Goal: Task Accomplishment & Management: Manage account settings

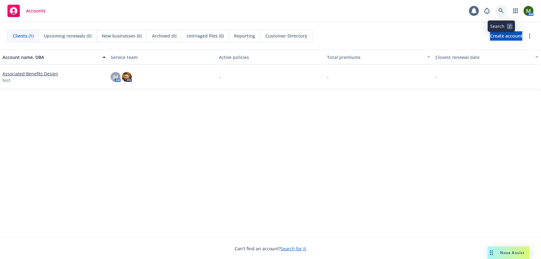
click at [497, 10] on link at bounding box center [501, 11] width 12 height 12
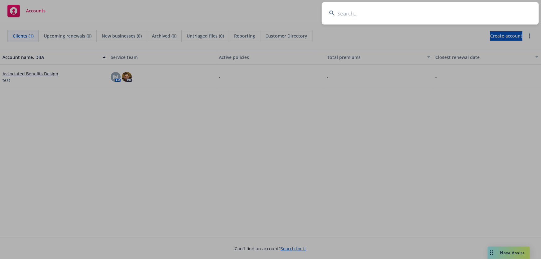
type input "n"
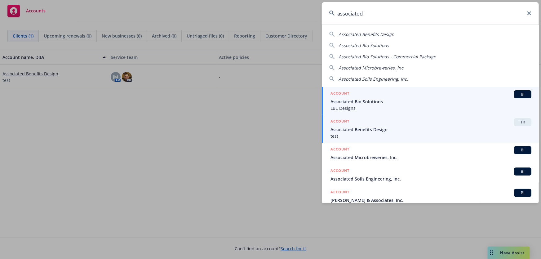
type input "associated"
click at [373, 134] on span "test" at bounding box center [430, 136] width 201 height 7
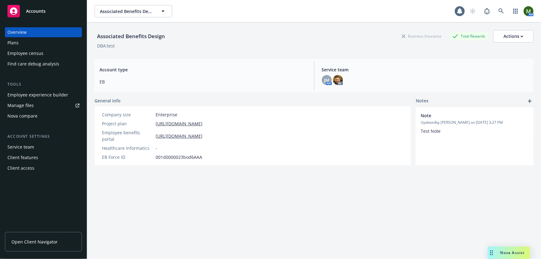
click at [29, 94] on div "Employee experience builder" at bounding box center [37, 95] width 61 height 10
click at [498, 10] on icon at bounding box center [501, 11] width 6 height 6
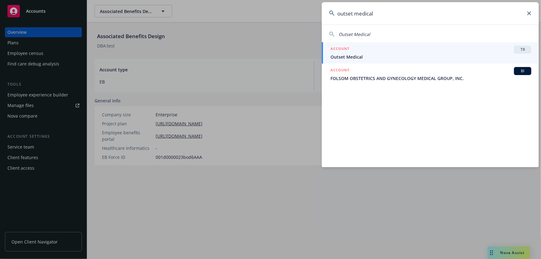
type input "outset medical"
click at [385, 59] on span "Outset Medical" at bounding box center [430, 57] width 201 height 7
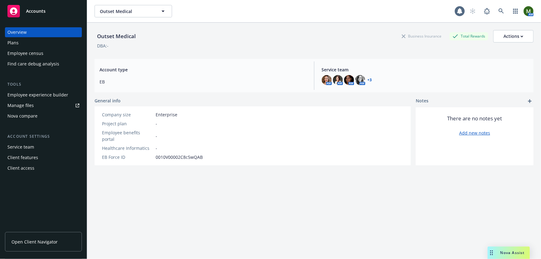
click at [38, 43] on div "Plans" at bounding box center [43, 43] width 72 height 10
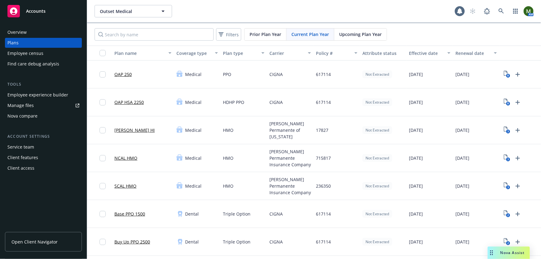
click at [46, 95] on div "Employee experience builder" at bounding box center [37, 95] width 61 height 10
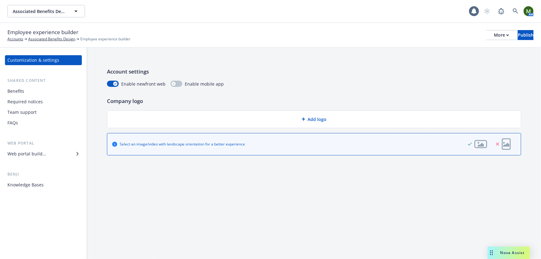
click at [43, 151] on div "Web portal builder" at bounding box center [26, 154] width 38 height 10
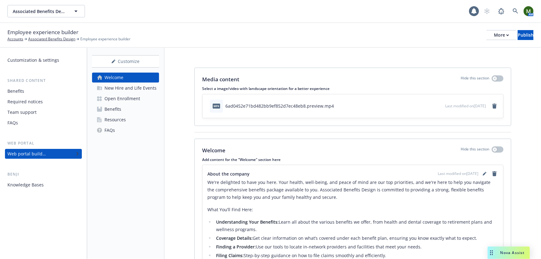
click at [124, 97] on div "Open Enrollment" at bounding box center [122, 99] width 36 height 10
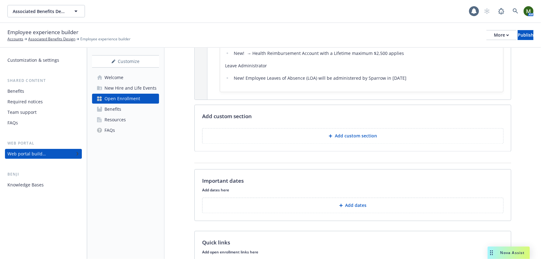
scroll to position [629, 0]
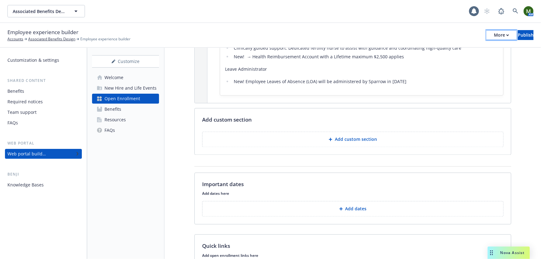
click at [494, 36] on div "More" at bounding box center [501, 34] width 15 height 9
click at [462, 60] on link "Copy portal link" at bounding box center [451, 61] width 92 height 12
click at [494, 34] on div "More" at bounding box center [501, 34] width 15 height 9
click at [464, 49] on link "Copy preview link" at bounding box center [451, 49] width 92 height 12
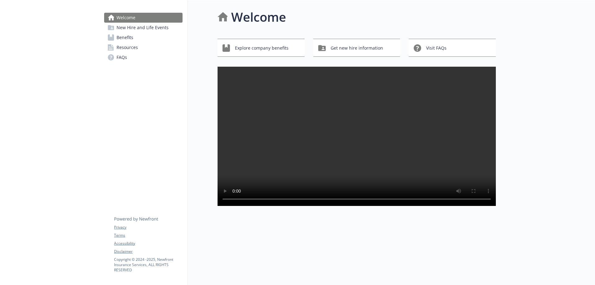
click at [152, 29] on span "New Hire and Life Events" at bounding box center [143, 28] width 52 height 10
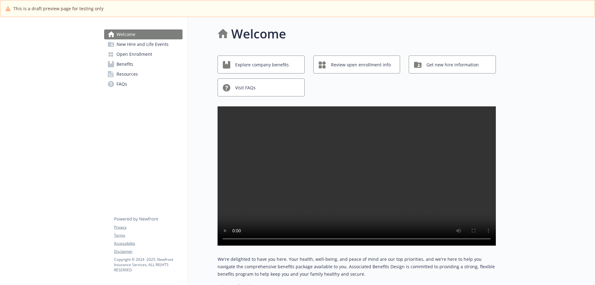
click at [149, 53] on span "Open Enrollment" at bounding box center [135, 54] width 36 height 10
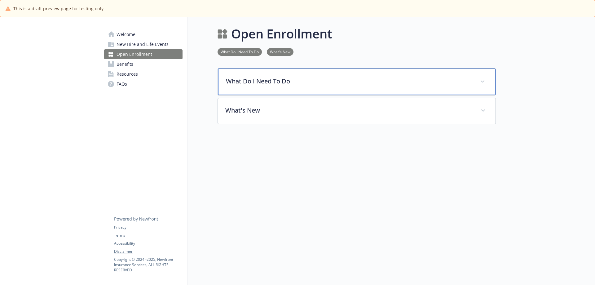
click at [293, 85] on p "What Do I Need To Do" at bounding box center [349, 81] width 247 height 9
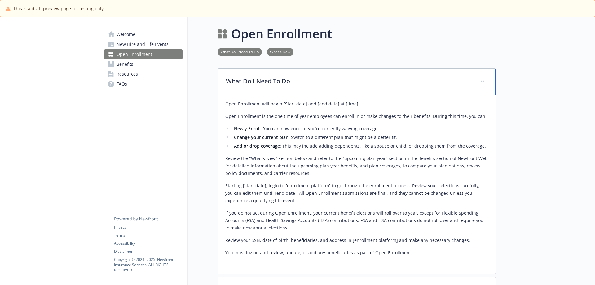
click at [293, 85] on p "What Do I Need To Do" at bounding box center [349, 81] width 247 height 9
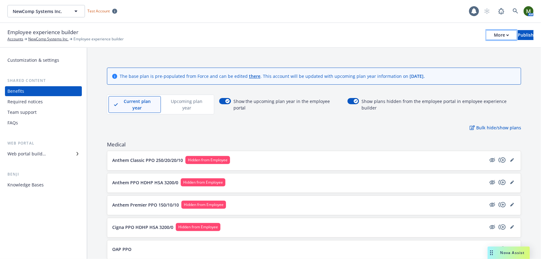
click at [494, 33] on div "More" at bounding box center [501, 34] width 15 height 9
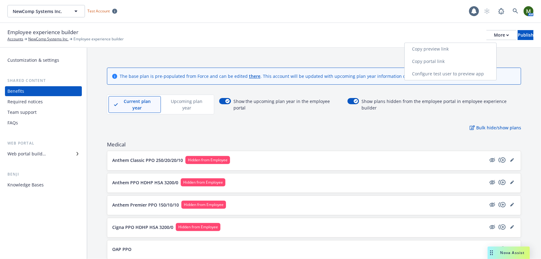
click at [450, 60] on link "Copy portal link" at bounding box center [451, 61] width 92 height 12
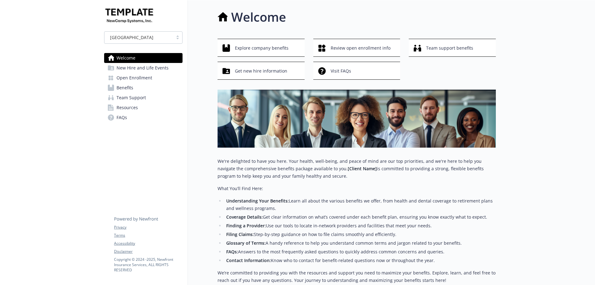
click at [157, 71] on span "New Hire and Life Events" at bounding box center [143, 68] width 52 height 10
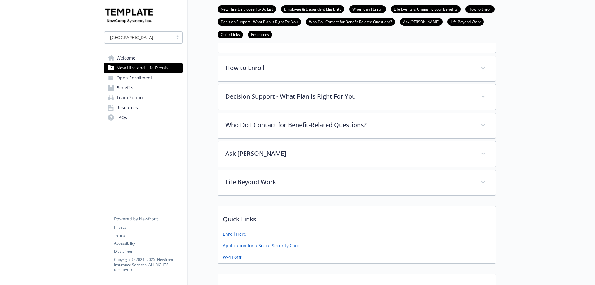
scroll to position [203, 0]
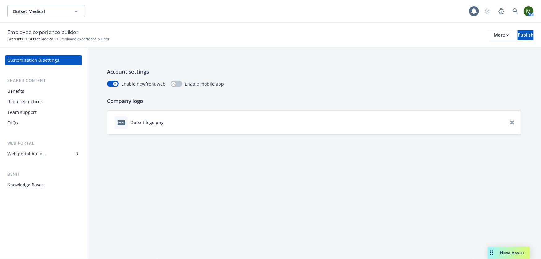
click at [57, 95] on div "Benefits" at bounding box center [43, 91] width 72 height 10
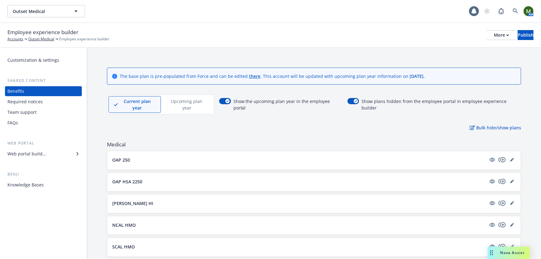
click at [205, 103] on p "Upcoming plan year" at bounding box center [186, 104] width 41 height 13
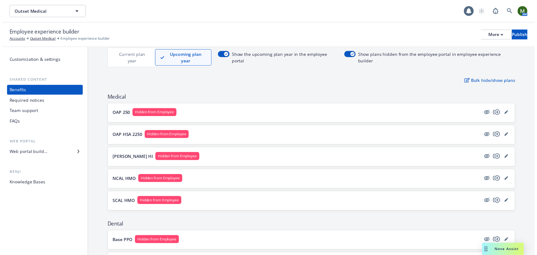
scroll to position [37, 0]
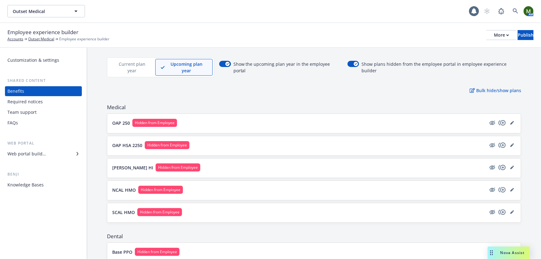
click at [139, 63] on p "Current plan year" at bounding box center [132, 67] width 36 height 13
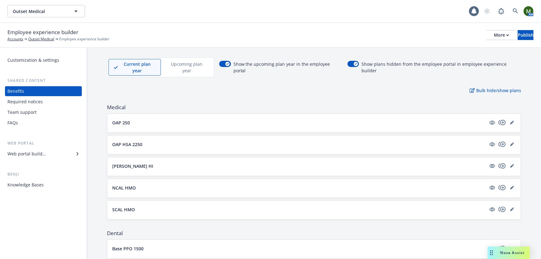
click at [176, 63] on p "Upcoming plan year" at bounding box center [186, 67] width 41 height 13
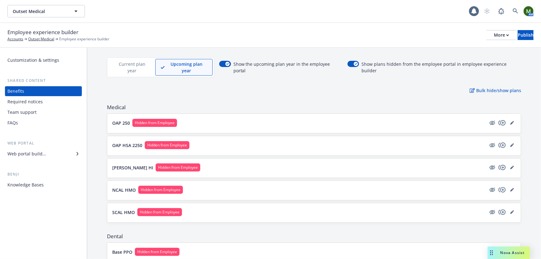
click at [134, 63] on p "Current plan year" at bounding box center [132, 67] width 36 height 13
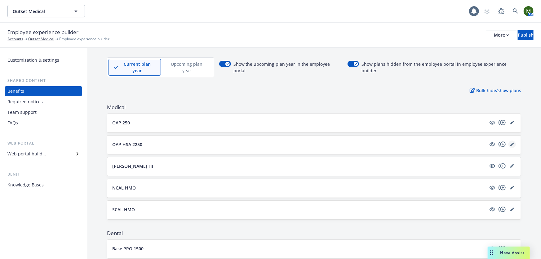
click at [508, 140] on link "editPencil" at bounding box center [511, 143] width 7 height 7
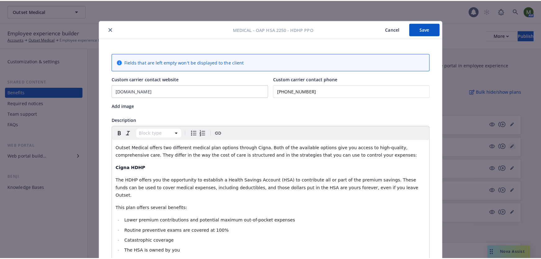
scroll to position [19, 0]
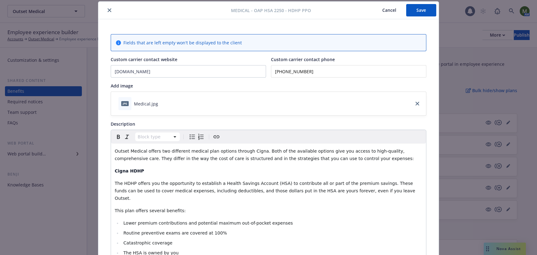
click at [108, 12] on icon "close" at bounding box center [110, 10] width 4 height 4
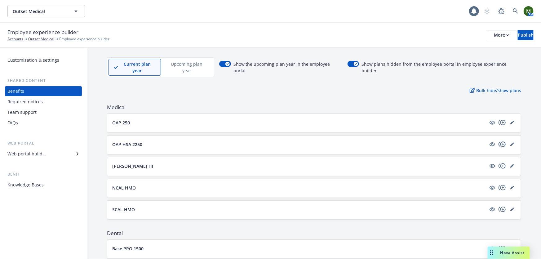
click at [498, 141] on icon "copyPlus" at bounding box center [501, 143] width 7 height 5
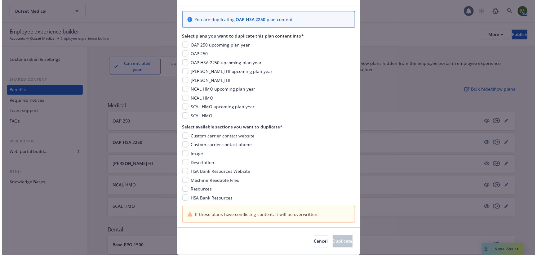
scroll to position [19, 0]
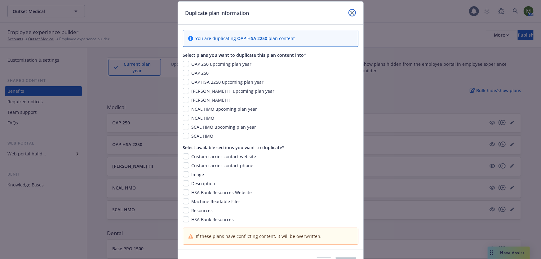
click at [350, 11] on icon "close" at bounding box center [352, 13] width 4 height 4
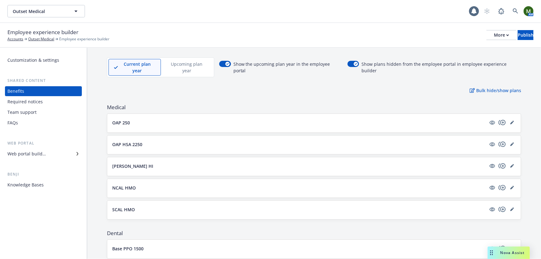
click at [178, 65] on p "Upcoming plan year" at bounding box center [186, 67] width 41 height 13
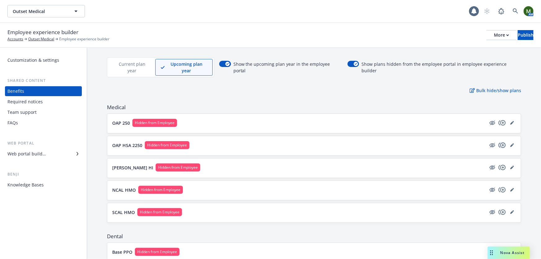
click at [498, 141] on icon "copyPlus" at bounding box center [501, 144] width 7 height 7
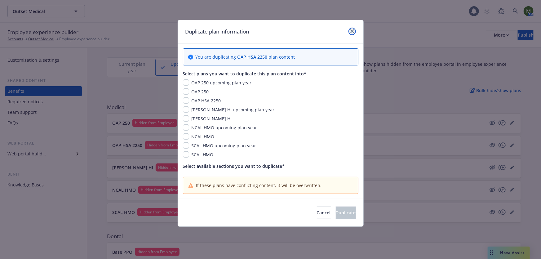
click at [353, 33] on icon "close" at bounding box center [352, 31] width 4 height 4
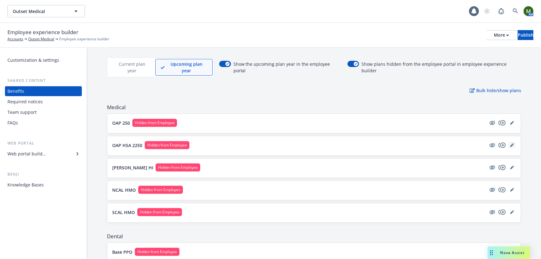
click at [510, 143] on icon "editPencil" at bounding box center [512, 145] width 4 height 4
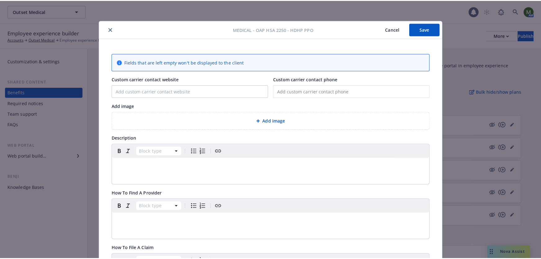
scroll to position [19, 0]
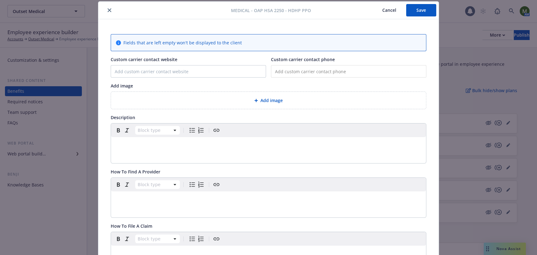
click at [106, 9] on button "close" at bounding box center [109, 10] width 7 height 7
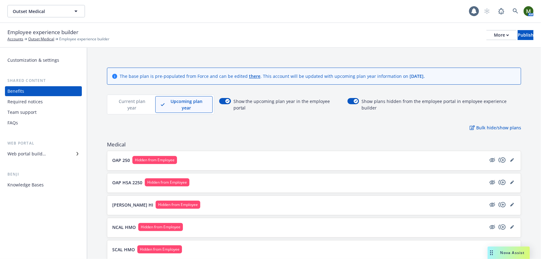
click at [128, 102] on p "Current plan year" at bounding box center [132, 104] width 36 height 13
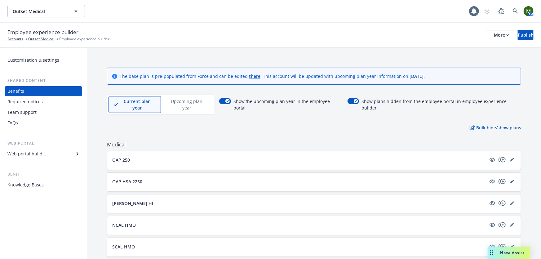
scroll to position [799, 0]
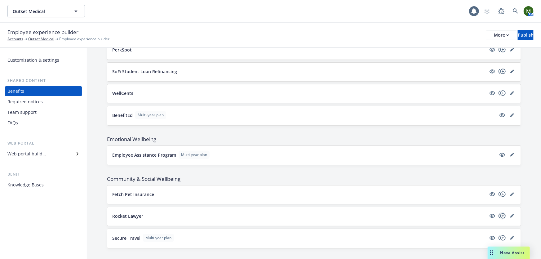
click at [498, 212] on icon "copyPlus" at bounding box center [501, 215] width 7 height 7
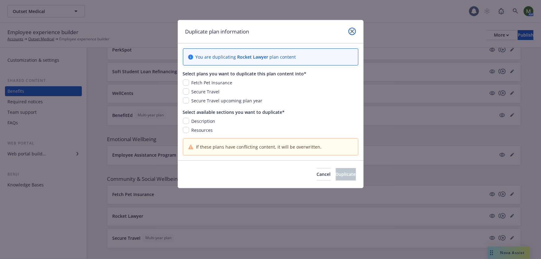
click at [351, 33] on link "close" at bounding box center [351, 31] width 7 height 7
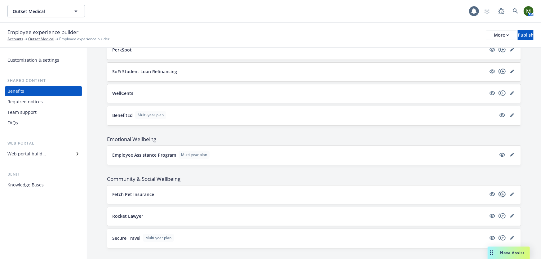
click at [498, 191] on icon "copyPlus" at bounding box center [501, 193] width 7 height 5
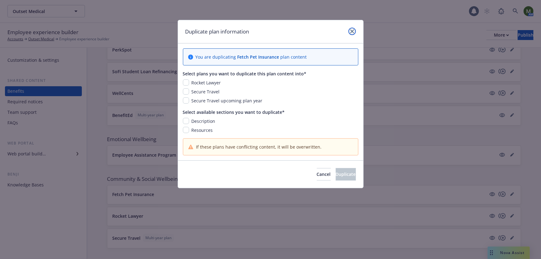
click at [352, 32] on icon "close" at bounding box center [352, 31] width 4 height 4
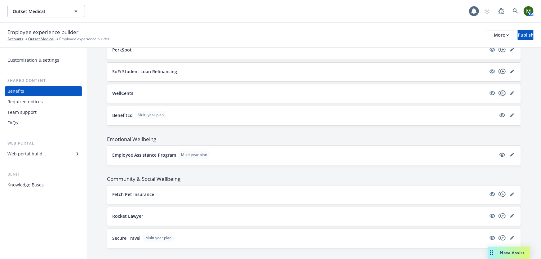
click at [498, 89] on icon "copyPlus" at bounding box center [501, 92] width 7 height 7
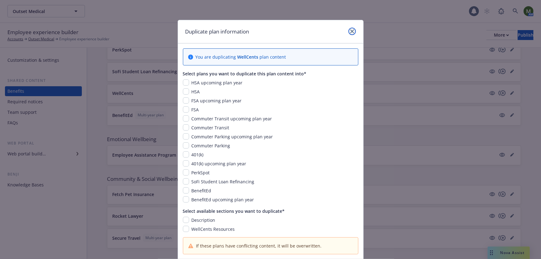
click at [348, 31] on link "close" at bounding box center [351, 31] width 7 height 7
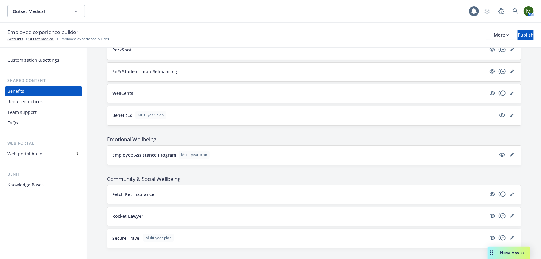
scroll to position [0, 0]
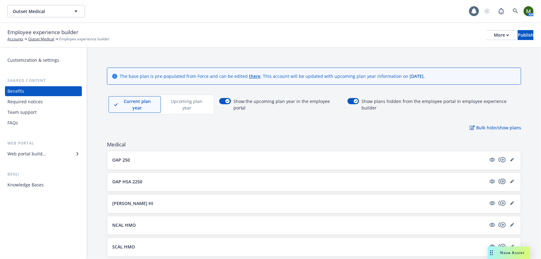
click at [499, 179] on icon "copyPlus" at bounding box center [501, 181] width 7 height 5
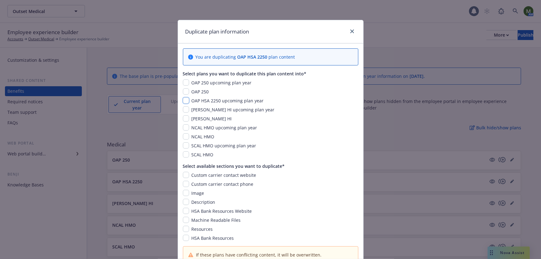
click at [186, 100] on input "checkbox" at bounding box center [186, 100] width 6 height 6
checkbox input "true"
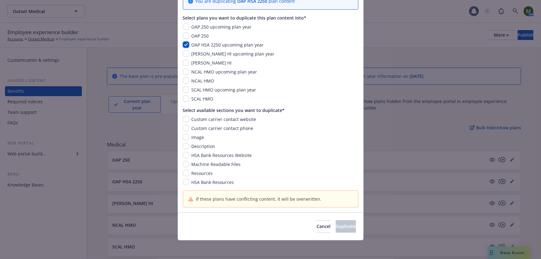
scroll to position [57, 0]
click at [184, 119] on input "checkbox" at bounding box center [186, 118] width 6 height 6
checkbox input "true"
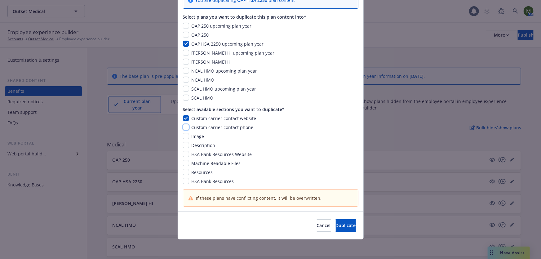
click at [183, 128] on input "checkbox" at bounding box center [186, 127] width 6 height 6
checkbox input "true"
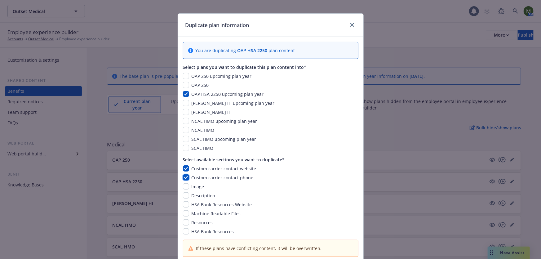
scroll to position [0, 0]
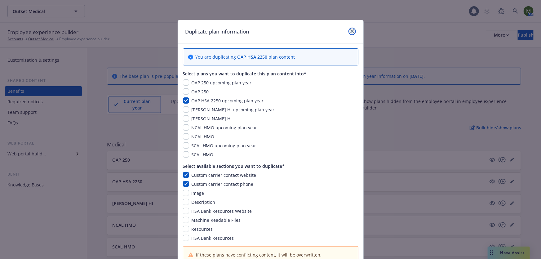
click at [351, 33] on icon "close" at bounding box center [352, 31] width 4 height 4
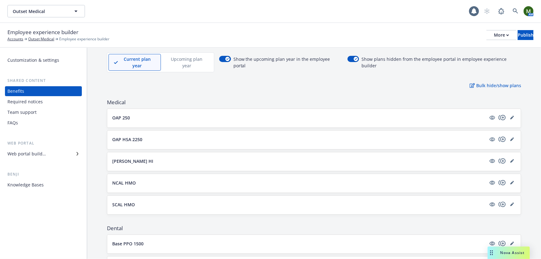
scroll to position [75, 0]
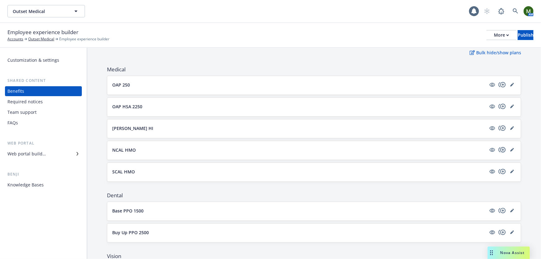
click at [498, 147] on icon "copyPlus" at bounding box center [501, 149] width 7 height 5
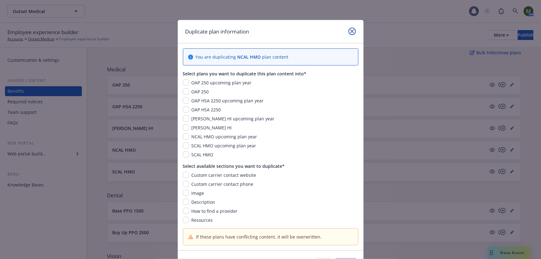
click at [348, 30] on link "close" at bounding box center [351, 31] width 7 height 7
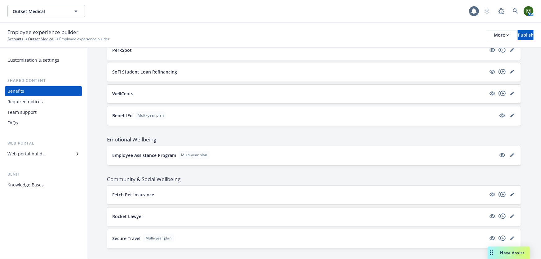
scroll to position [799, 0]
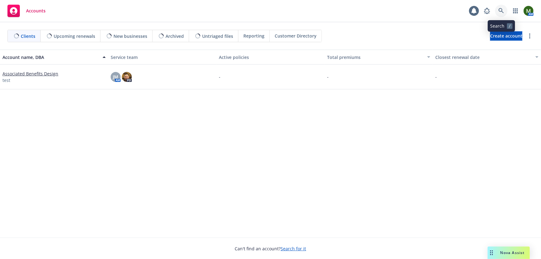
click at [503, 9] on icon at bounding box center [501, 11] width 6 height 6
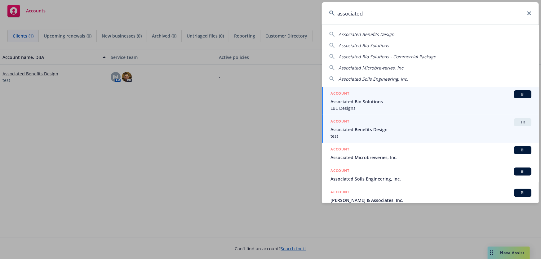
type input "associated"
click at [377, 131] on span "Associated Benefits Design" at bounding box center [430, 129] width 201 height 7
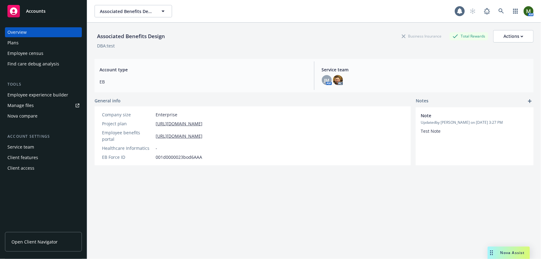
click at [41, 92] on div "Employee experience builder" at bounding box center [37, 95] width 61 height 10
click at [40, 157] on div "Client features" at bounding box center [43, 158] width 72 height 10
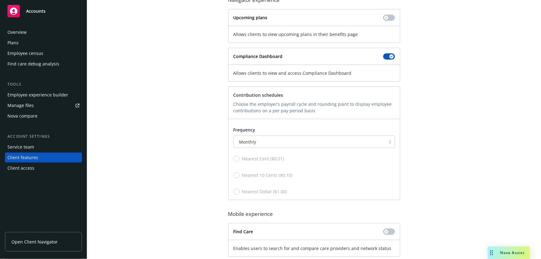
scroll to position [68, 0]
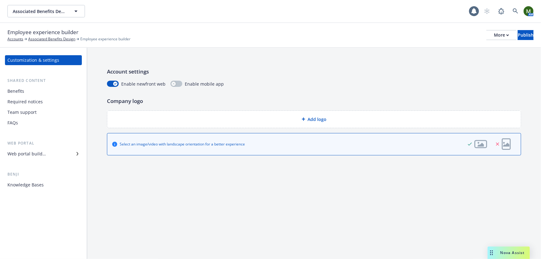
click at [48, 155] on div "Web portal builder" at bounding box center [43, 154] width 72 height 10
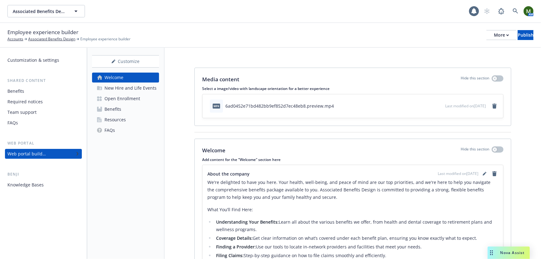
click at [130, 96] on div "Open Enrollment" at bounding box center [122, 99] width 36 height 10
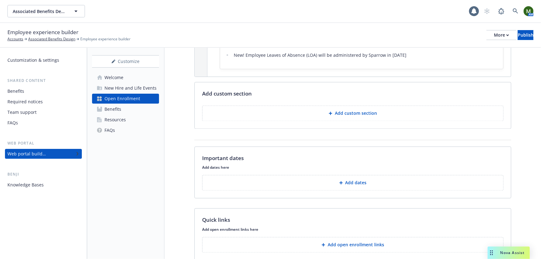
scroll to position [676, 0]
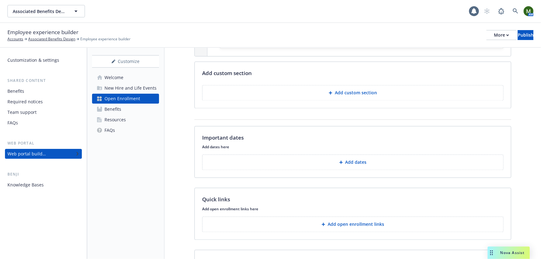
click at [348, 95] on p "Add custom section" at bounding box center [356, 93] width 42 height 6
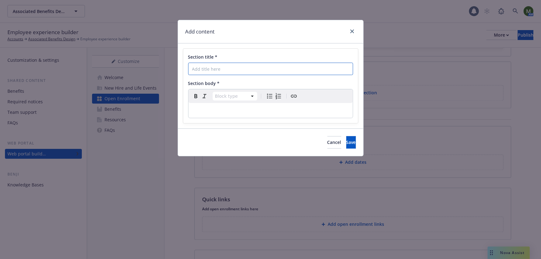
click at [236, 69] on input "Section title *" at bounding box center [270, 69] width 165 height 12
type input "D"
type textarea "x"
type input "Da"
type textarea "x"
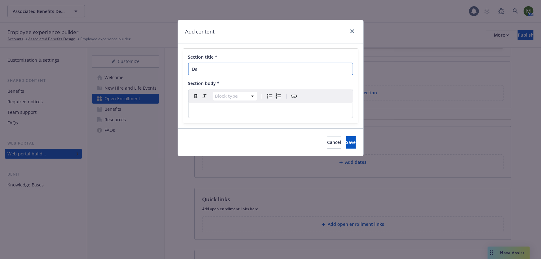
type input "Dat"
type textarea "x"
type input "Date"
type textarea "x"
type input "Dates"
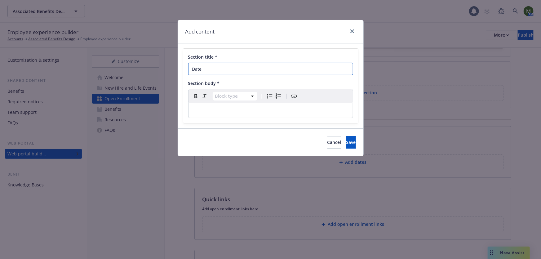
type textarea "x"
type input "Dates"
type textarea "x"
type input "Dates"
click at [216, 108] on p "editable markdown" at bounding box center [270, 110] width 157 height 7
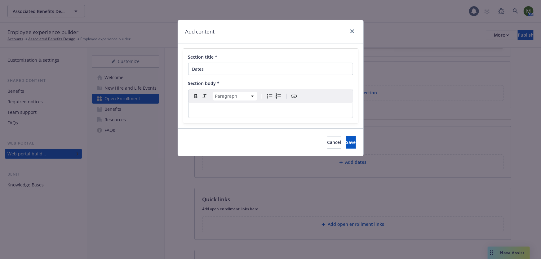
type textarea "x"
click at [346, 141] on span "Save" at bounding box center [351, 142] width 10 height 6
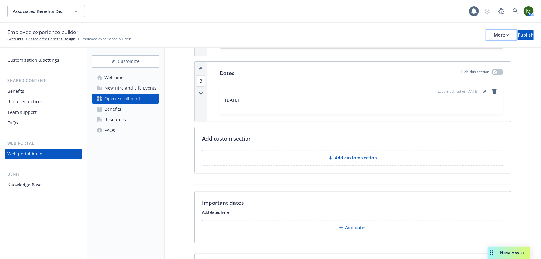
click at [494, 36] on div "More" at bounding box center [501, 34] width 15 height 9
click at [468, 49] on link "Copy preview link" at bounding box center [451, 49] width 92 height 12
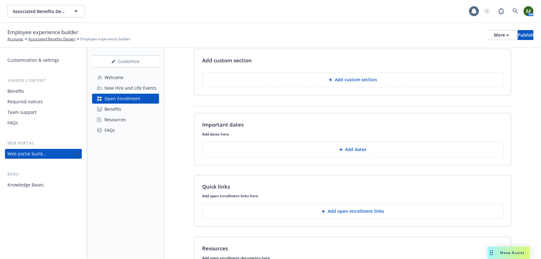
scroll to position [714, 0]
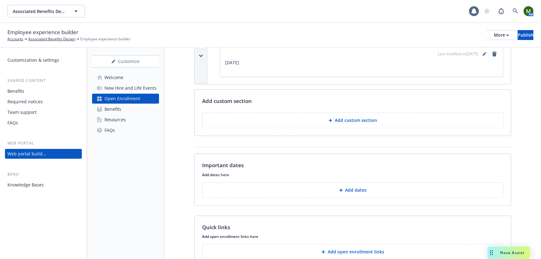
click at [309, 122] on button "Add custom section" at bounding box center [352, 120] width 301 height 15
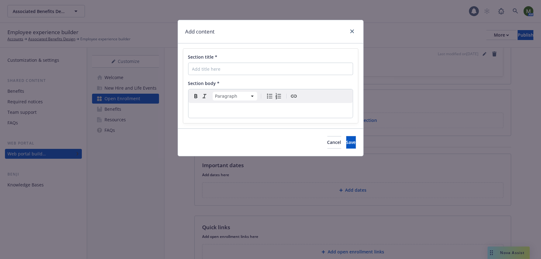
click at [242, 114] on div "editable markdown" at bounding box center [270, 110] width 164 height 15
click at [221, 111] on p "editable markdown" at bounding box center [270, 110] width 157 height 7
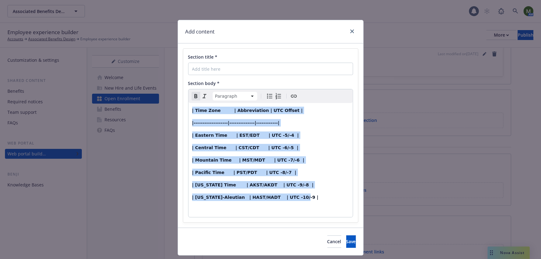
drag, startPoint x: 291, startPoint y: 196, endPoint x: 189, endPoint y: 110, distance: 133.3
click at [189, 110] on div "| Time Zone | Abbreviation | UTC Offset | |-------------------|--------------|-…" at bounding box center [270, 160] width 164 height 114
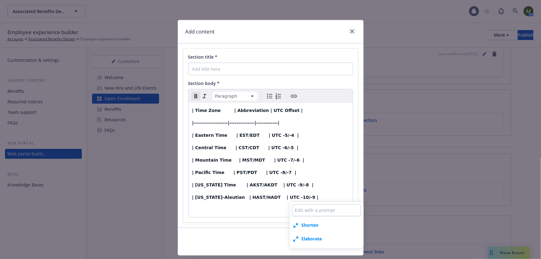
click at [351, 31] on icon "close" at bounding box center [352, 31] width 4 height 4
type textarea "x"
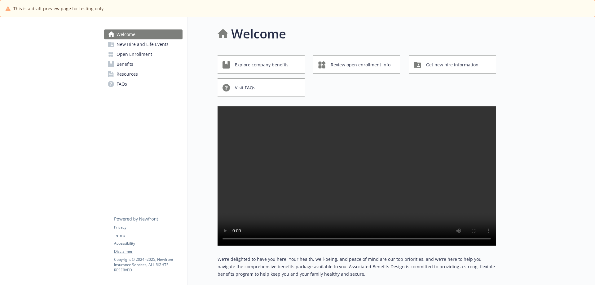
click at [150, 53] on span "Open Enrollment" at bounding box center [135, 54] width 36 height 10
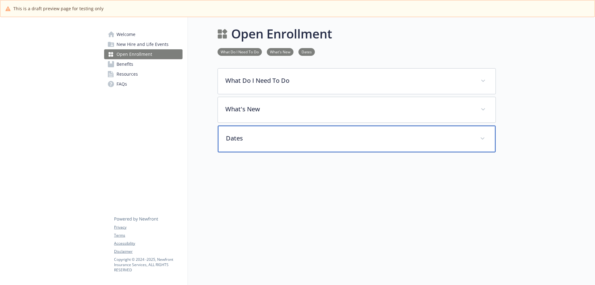
click at [256, 139] on p "Dates" at bounding box center [349, 138] width 247 height 9
click at [261, 136] on p "Dates" at bounding box center [349, 138] width 247 height 9
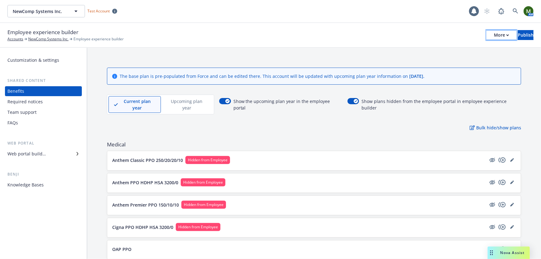
click at [489, 32] on button "More" at bounding box center [501, 35] width 30 height 10
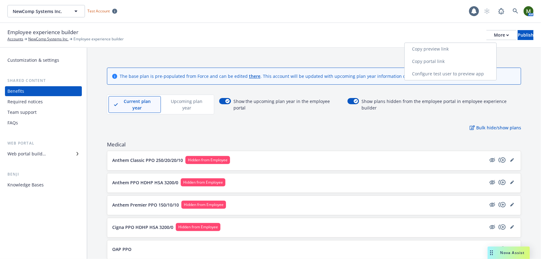
click at [462, 60] on link "Copy portal link" at bounding box center [451, 61] width 92 height 12
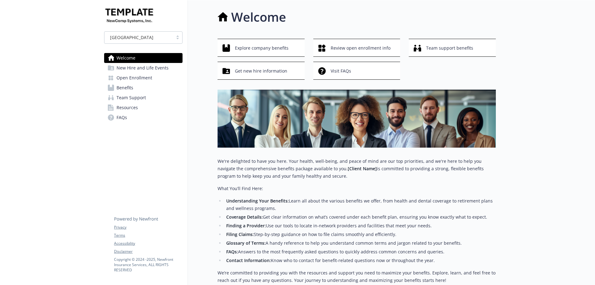
click at [147, 77] on span "Open Enrollment" at bounding box center [135, 78] width 36 height 10
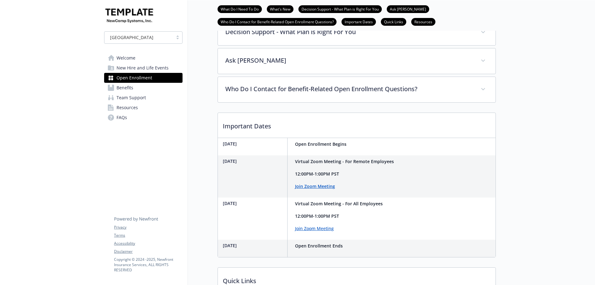
scroll to position [244, 0]
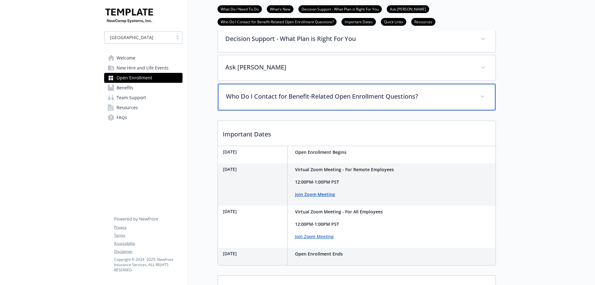
click at [369, 110] on div "Who Do I Contact for Benefit-Related Open Enrollment Questions?" at bounding box center [357, 97] width 278 height 27
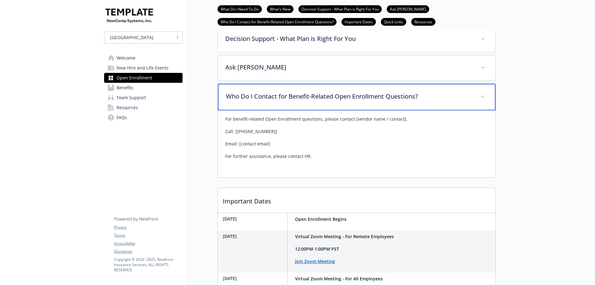
click at [369, 110] on div "Who Do I Contact for Benefit-Related Open Enrollment Questions?" at bounding box center [357, 97] width 278 height 27
